Goal: Information Seeking & Learning: Check status

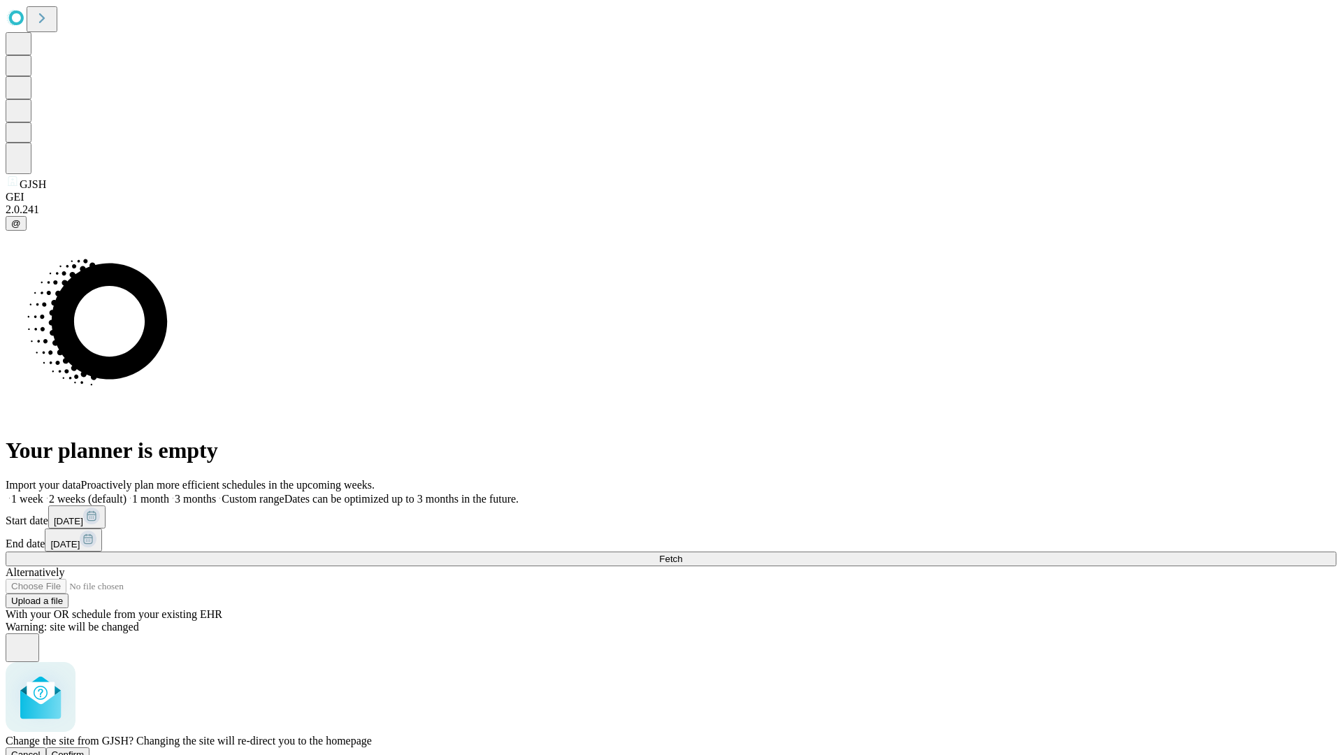
click at [85, 749] on span "Confirm" at bounding box center [68, 754] width 33 height 10
click at [169, 493] on label "1 month" at bounding box center [148, 499] width 43 height 12
click at [682, 554] on span "Fetch" at bounding box center [670, 559] width 23 height 10
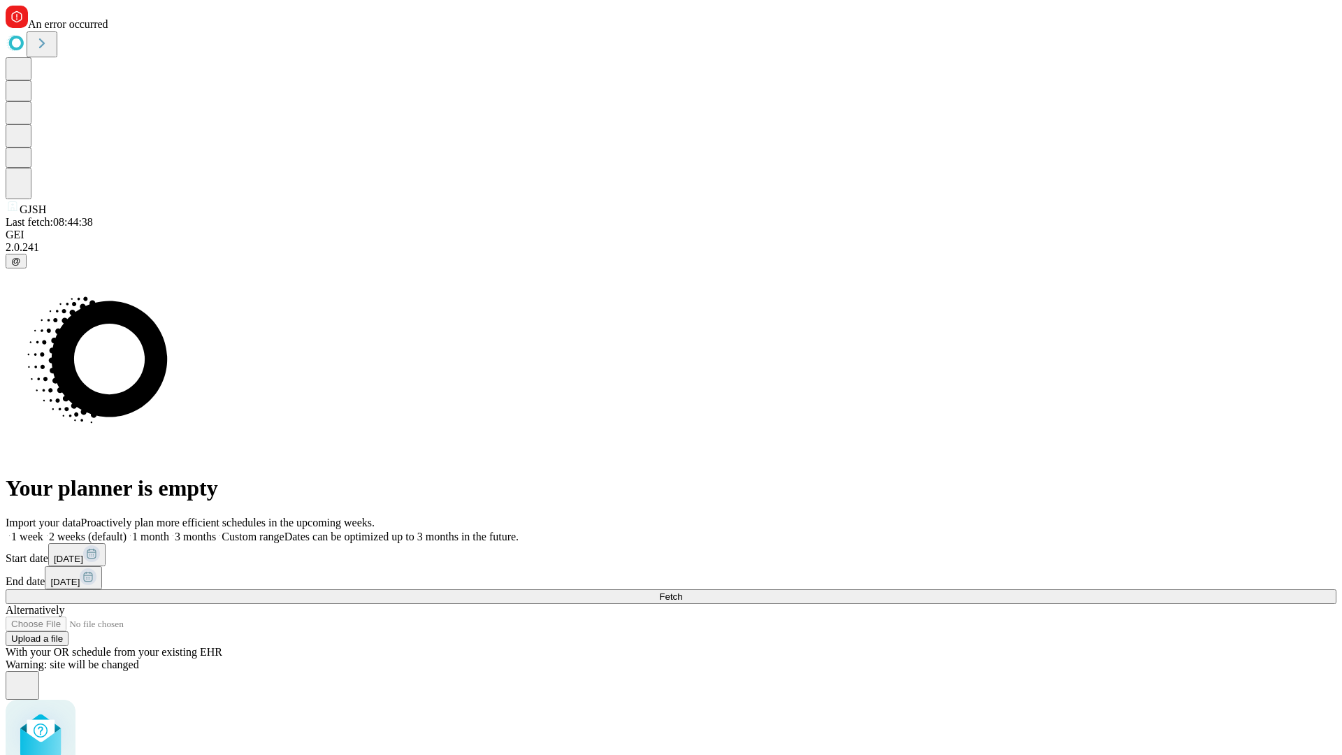
click at [169, 531] on label "1 month" at bounding box center [148, 537] width 43 height 12
click at [682, 591] on span "Fetch" at bounding box center [670, 596] width 23 height 10
click at [169, 531] on label "1 month" at bounding box center [148, 537] width 43 height 12
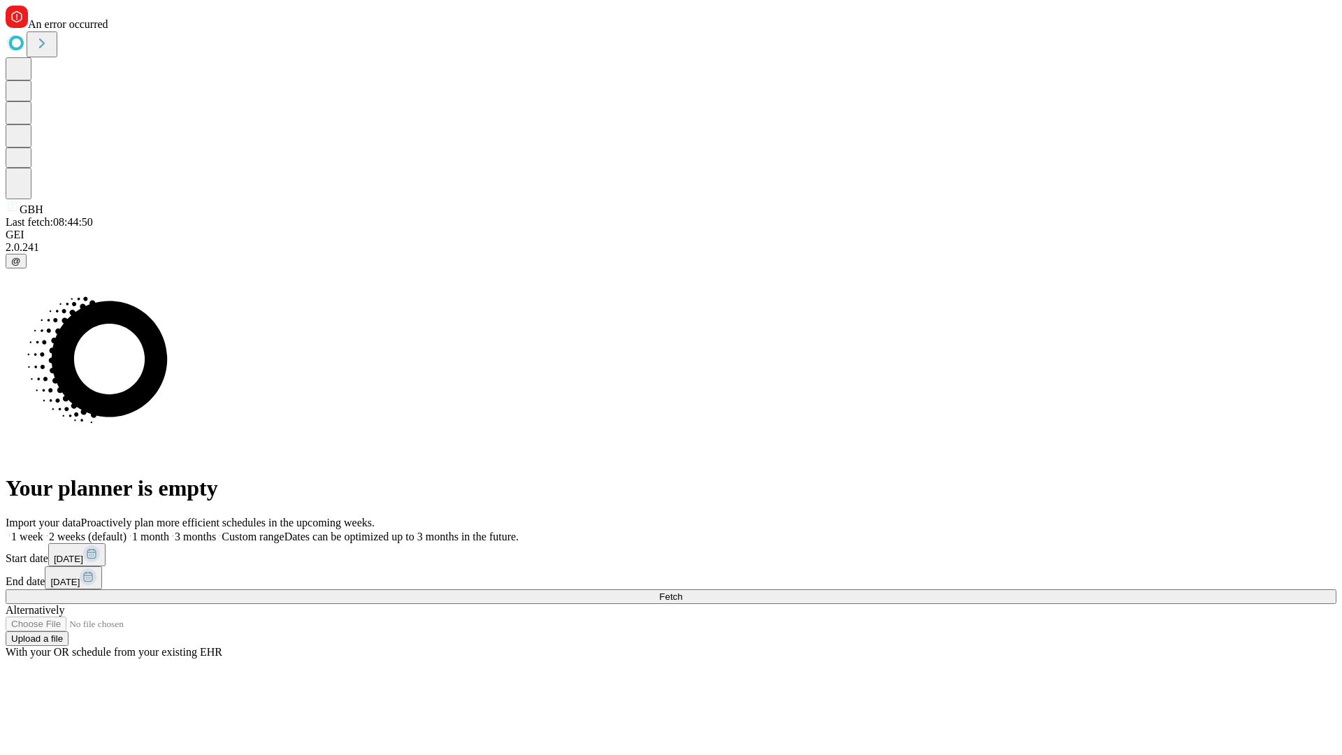
click at [682, 591] on span "Fetch" at bounding box center [670, 596] width 23 height 10
click at [169, 531] on label "1 month" at bounding box center [148, 537] width 43 height 12
click at [682, 591] on span "Fetch" at bounding box center [670, 596] width 23 height 10
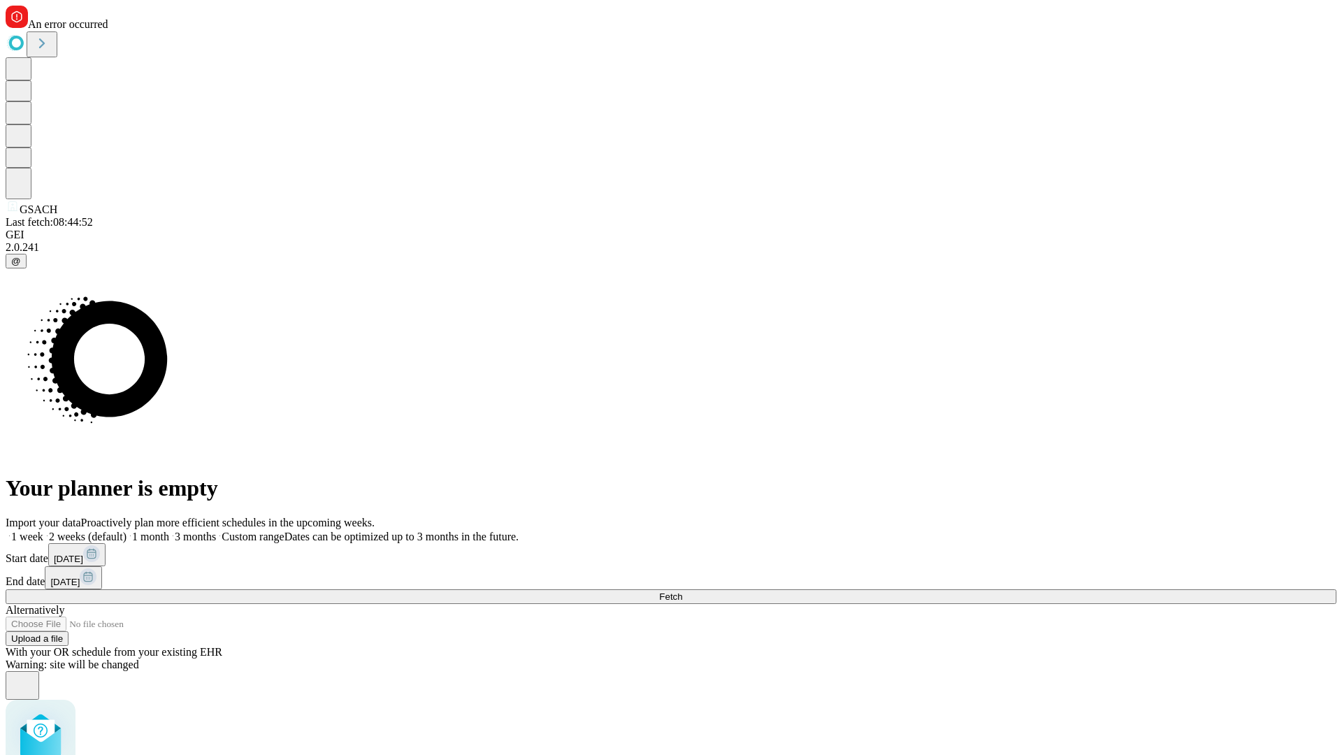
click at [169, 531] on label "1 month" at bounding box center [148, 537] width 43 height 12
click at [682, 591] on span "Fetch" at bounding box center [670, 596] width 23 height 10
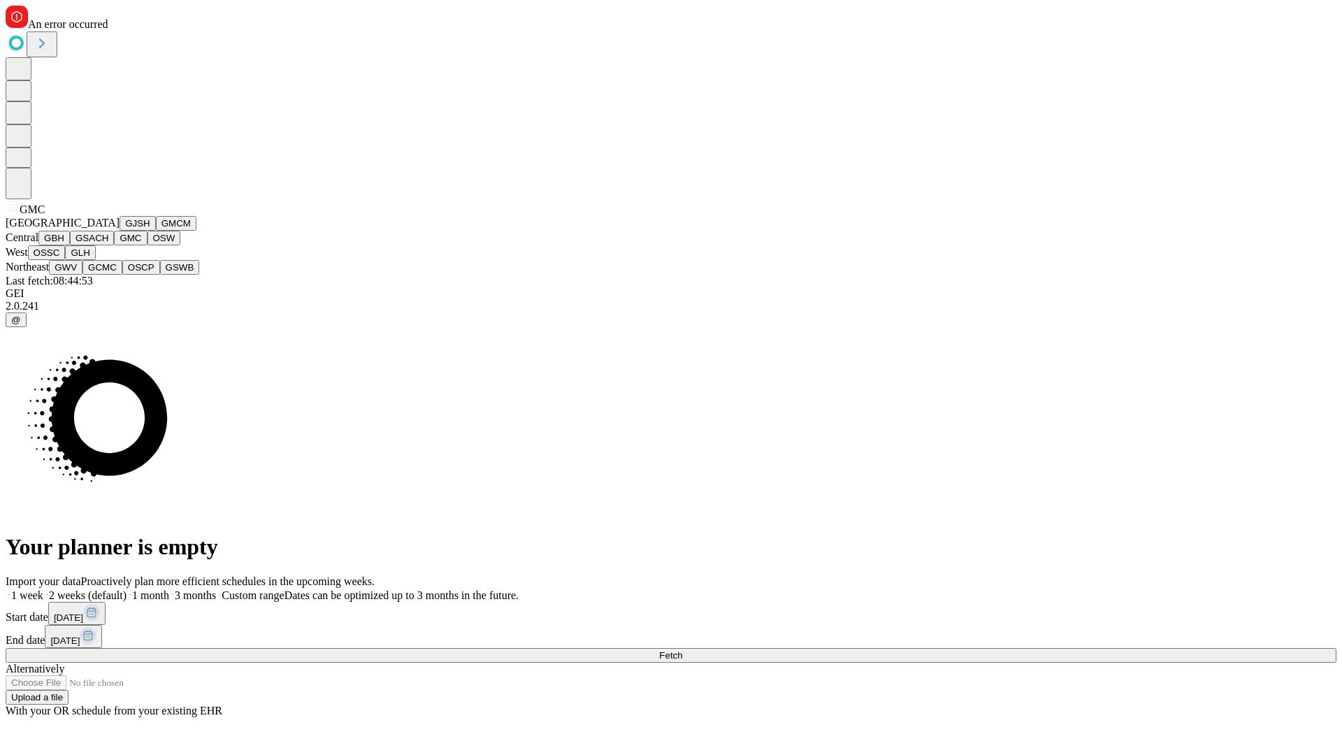
click at [148, 245] on button "OSW" at bounding box center [165, 238] width 34 height 15
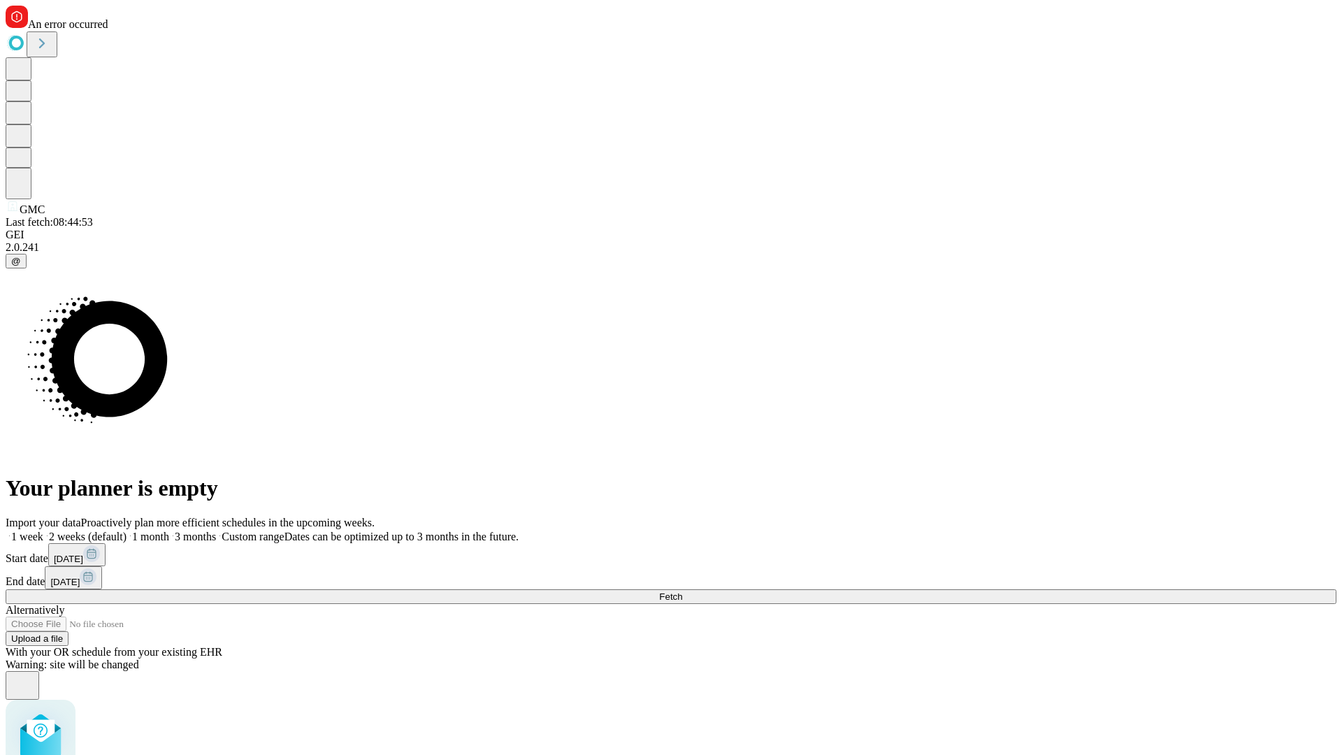
click at [169, 531] on label "1 month" at bounding box center [148, 537] width 43 height 12
click at [682, 591] on span "Fetch" at bounding box center [670, 596] width 23 height 10
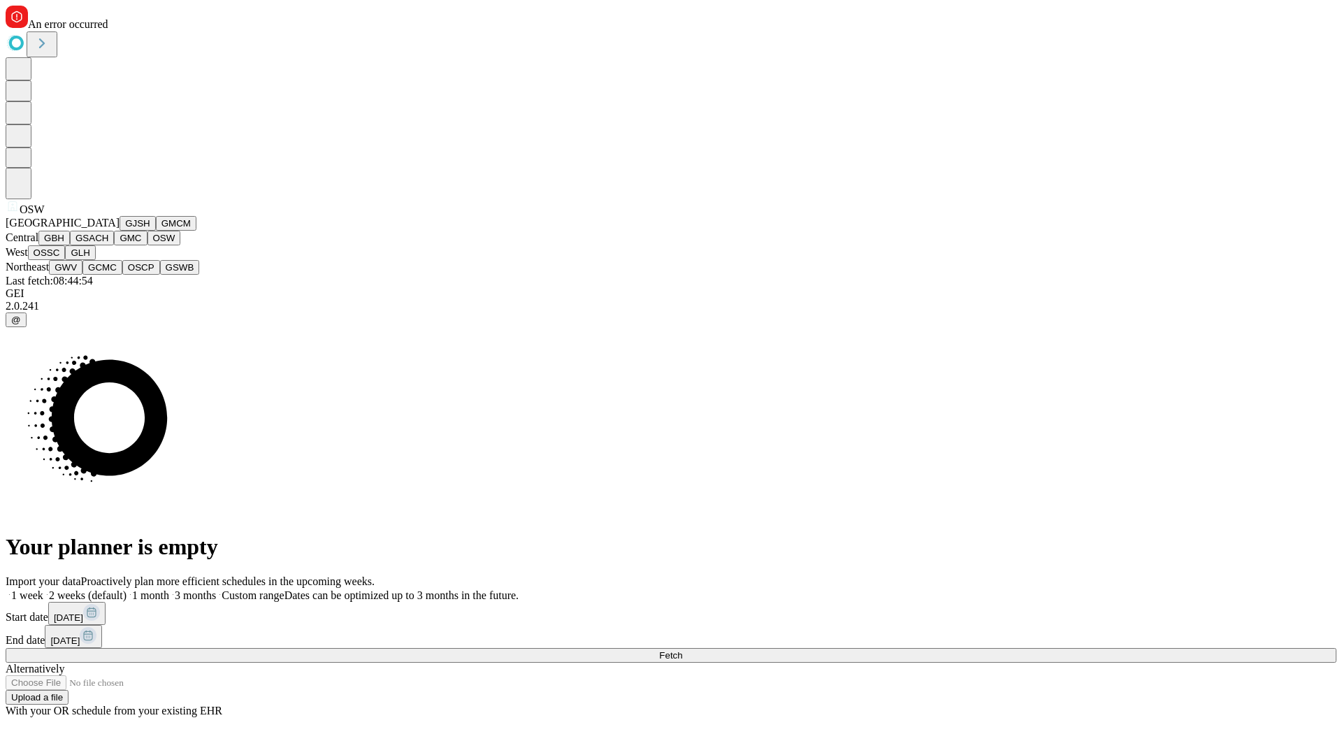
click at [66, 260] on button "OSSC" at bounding box center [47, 252] width 38 height 15
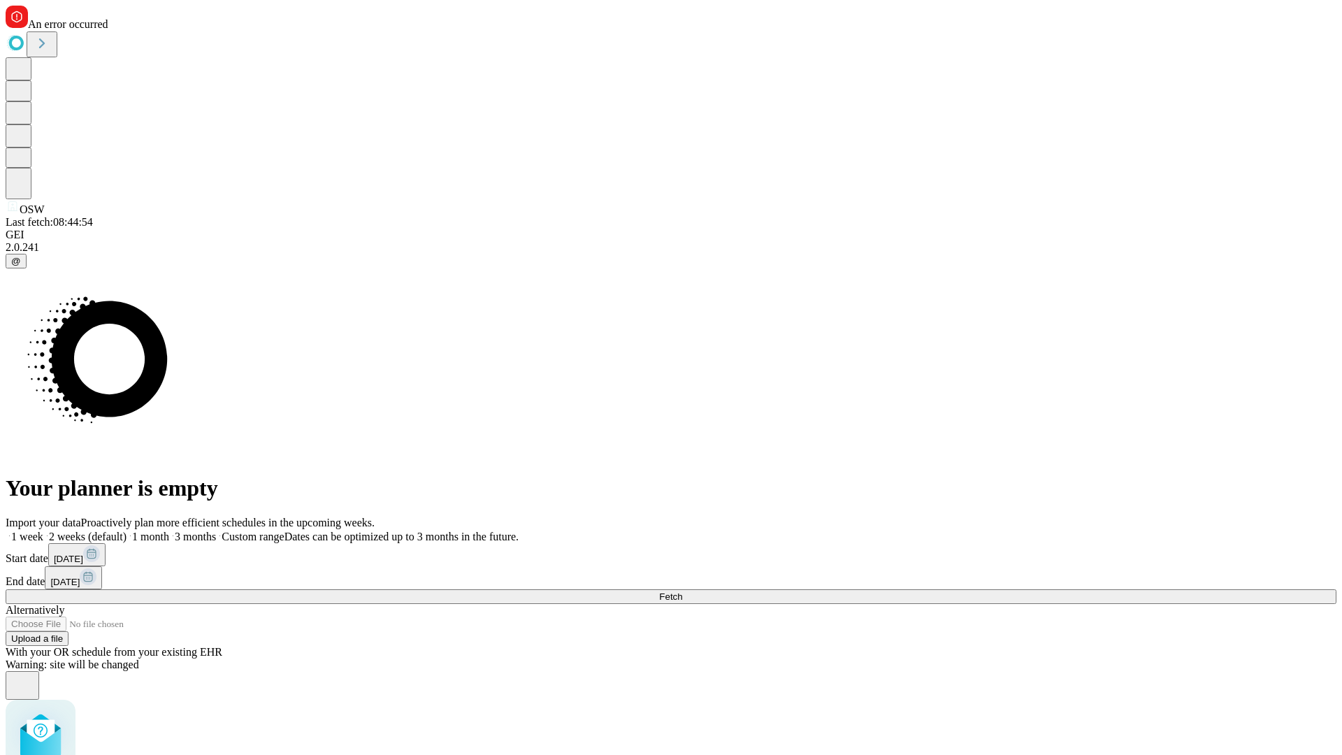
click at [169, 531] on label "1 month" at bounding box center [148, 537] width 43 height 12
click at [682, 591] on span "Fetch" at bounding box center [670, 596] width 23 height 10
click at [169, 531] on label "1 month" at bounding box center [148, 537] width 43 height 12
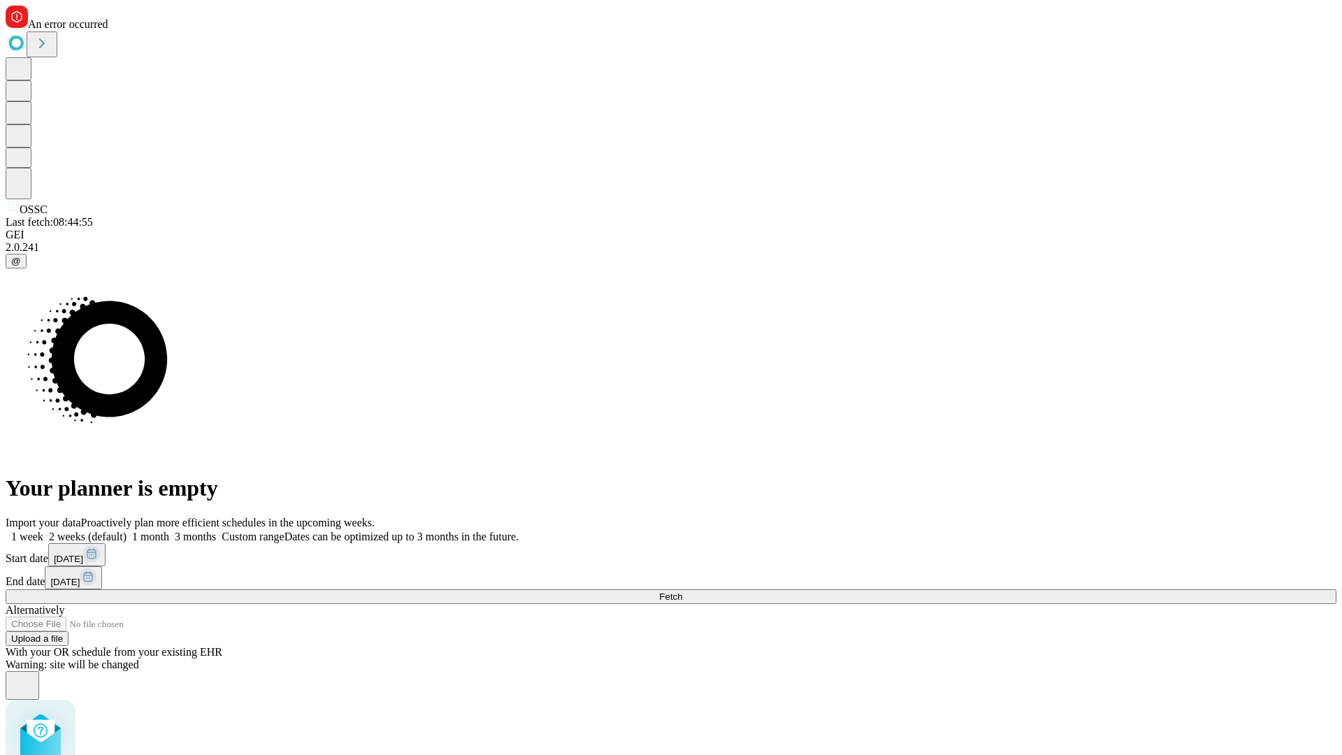
click at [682, 591] on span "Fetch" at bounding box center [670, 596] width 23 height 10
